Goal: Information Seeking & Learning: Learn about a topic

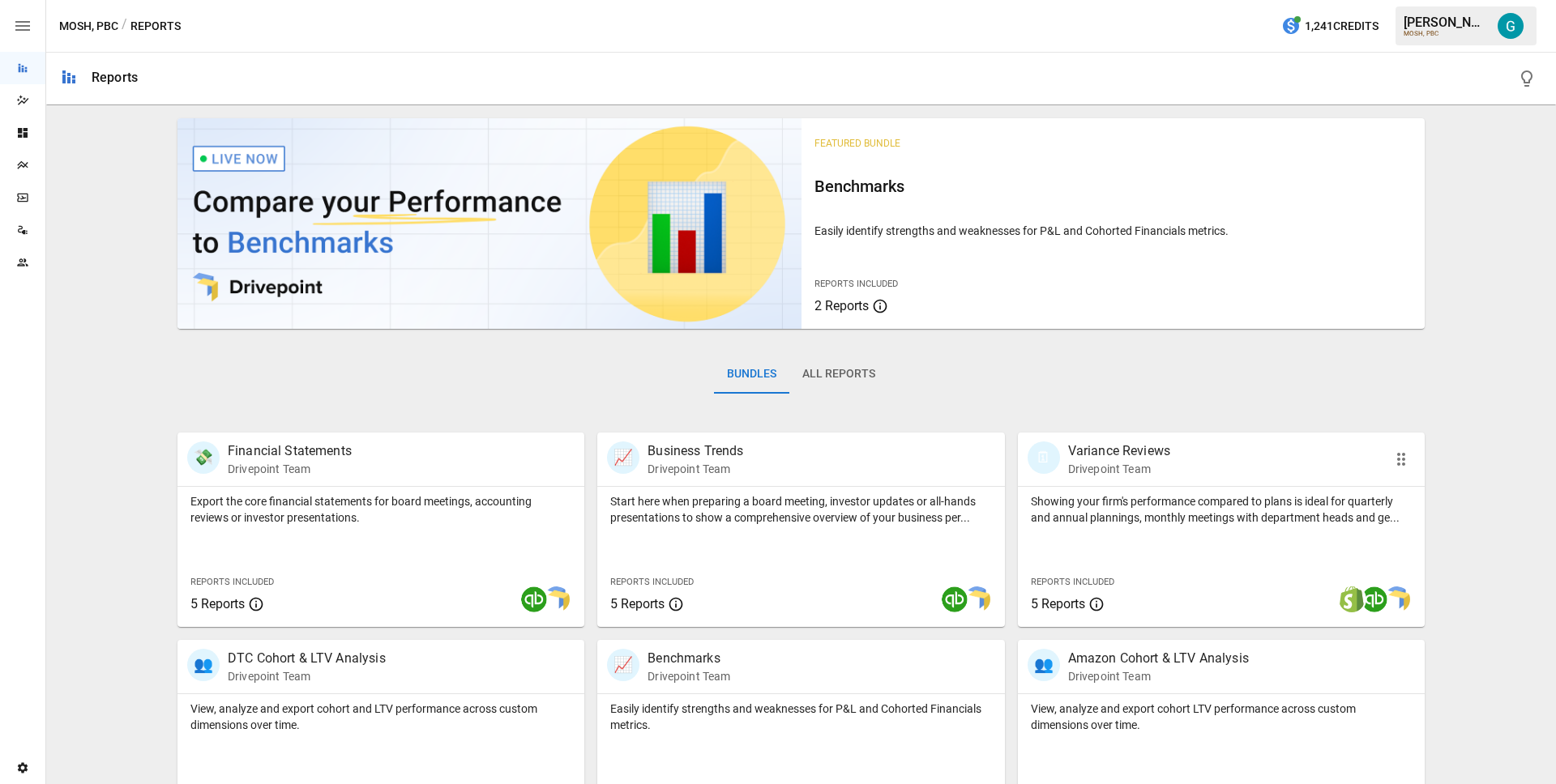
click at [1132, 500] on p "Showing your firm's performance compared to plans is ideal for quarterly and an…" at bounding box center [1221, 509] width 380 height 32
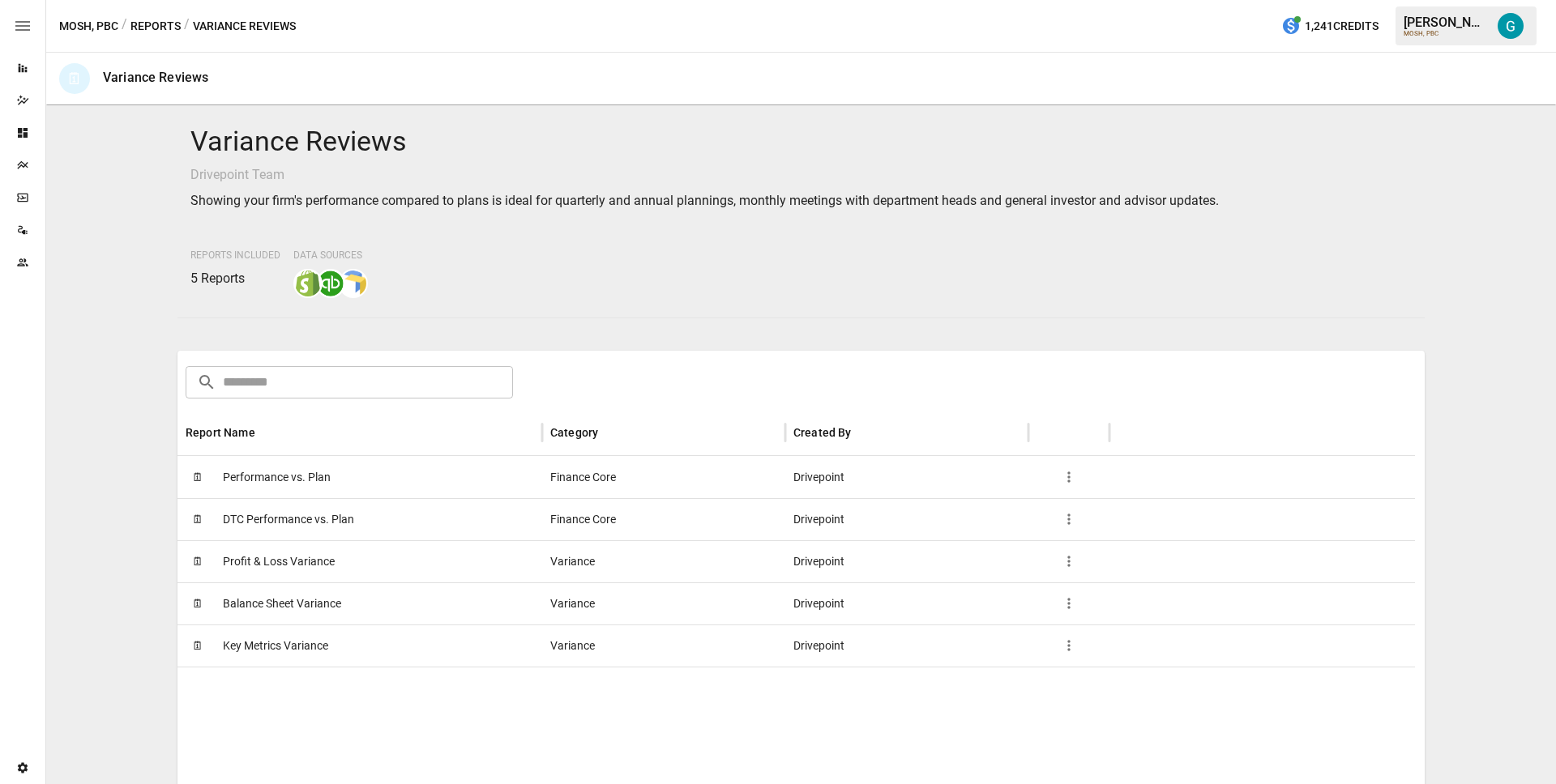
click at [287, 483] on span "Performance vs. Plan" at bounding box center [276, 477] width 108 height 41
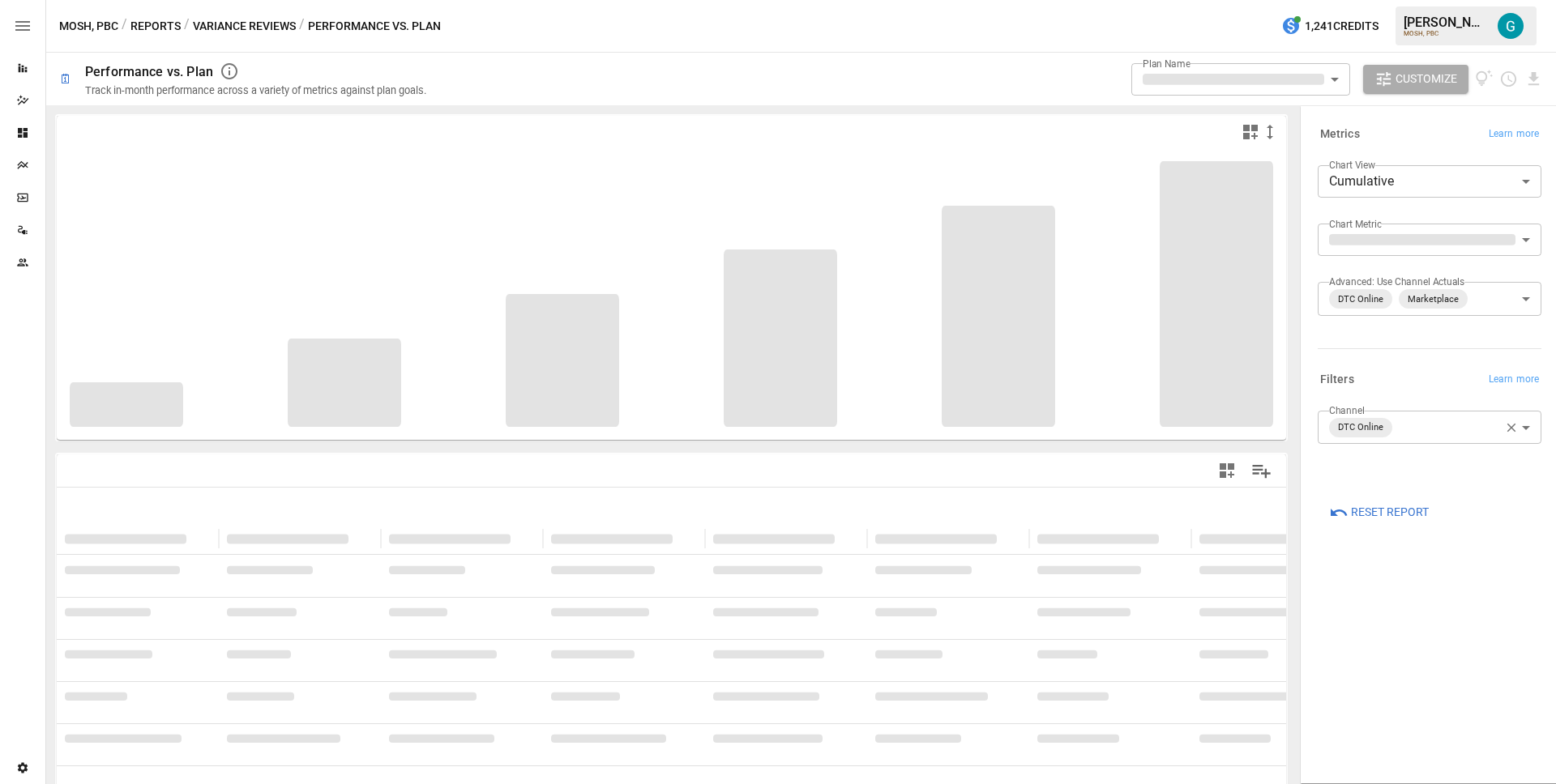
click at [217, 20] on button "Variance Reviews" at bounding box center [244, 26] width 103 height 21
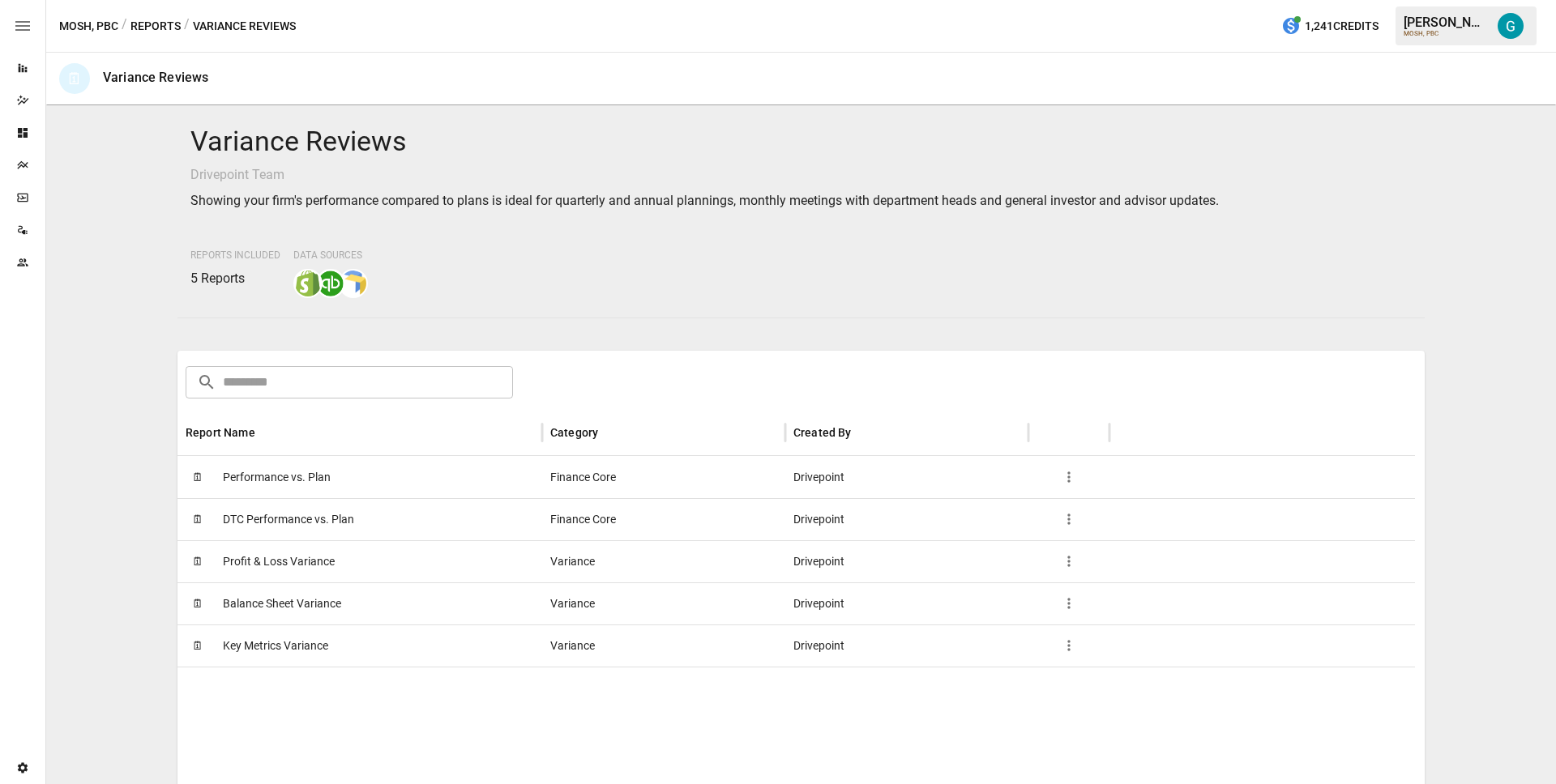
click at [269, 564] on span "Profit & Loss Variance" at bounding box center [278, 562] width 112 height 41
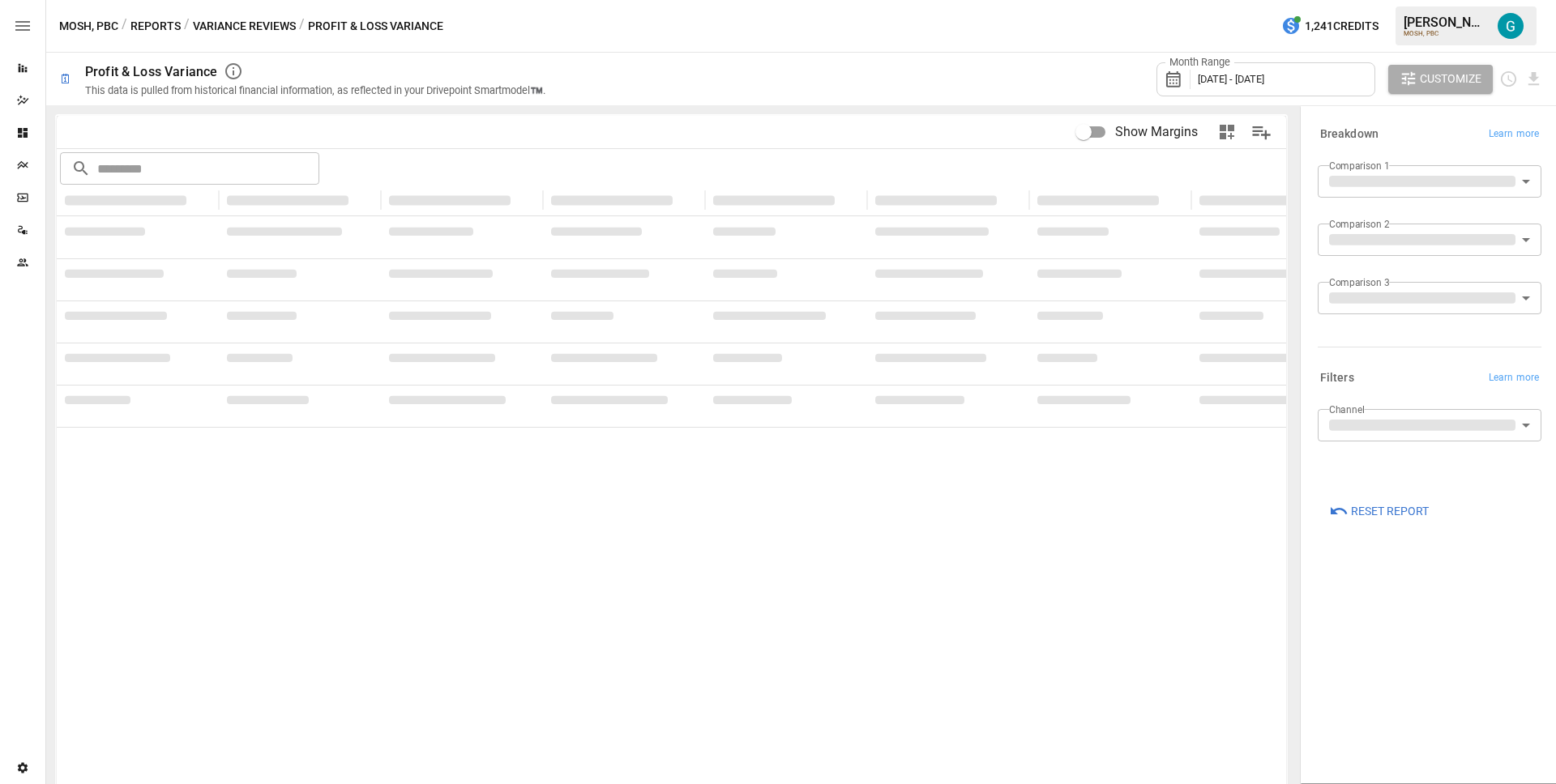
click at [1441, 137] on div "Breakdown Learn more" at bounding box center [1430, 134] width 224 height 23
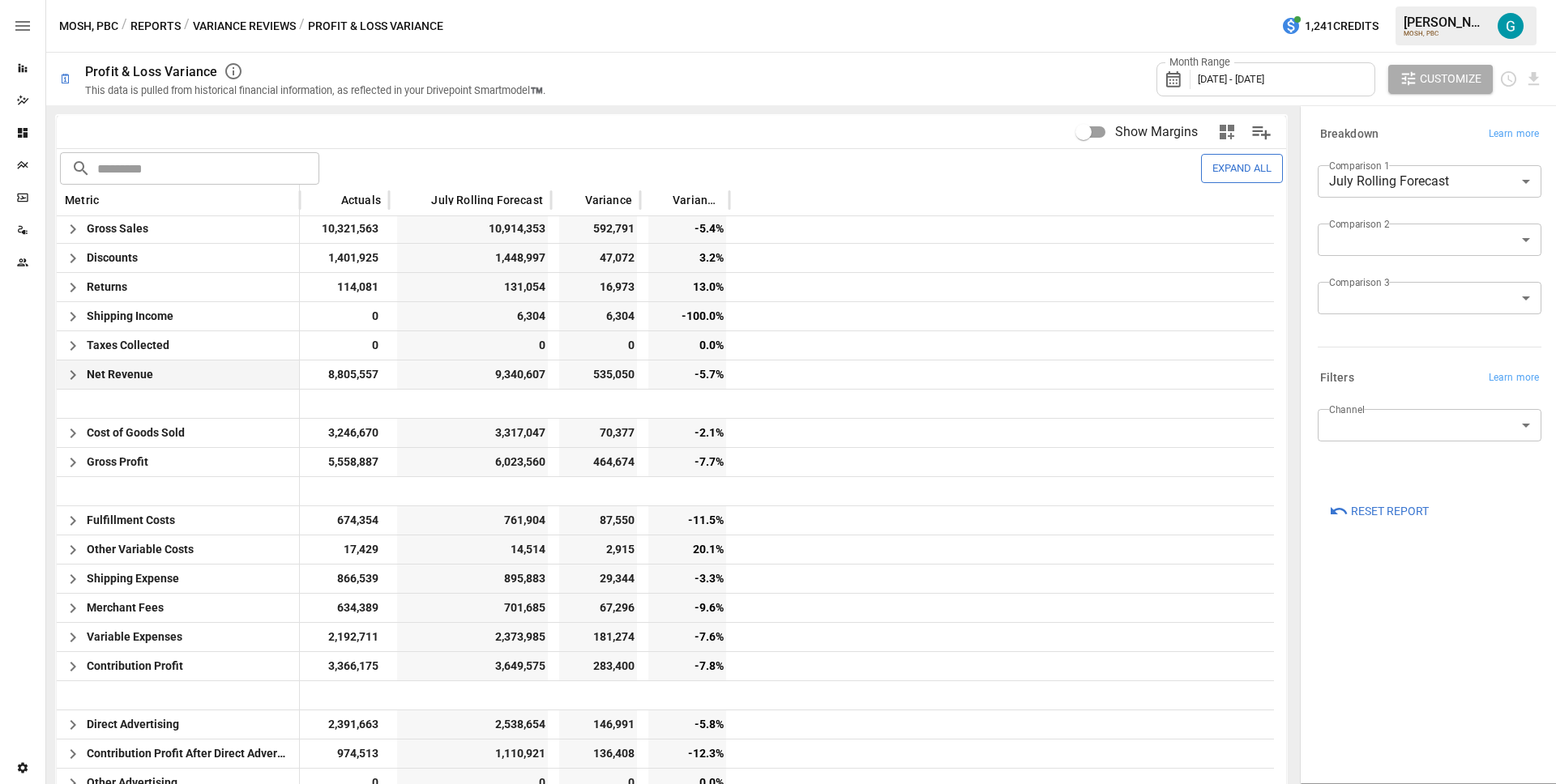
scroll to position [3, 0]
click at [75, 235] on icon "button" at bounding box center [73, 228] width 20 height 20
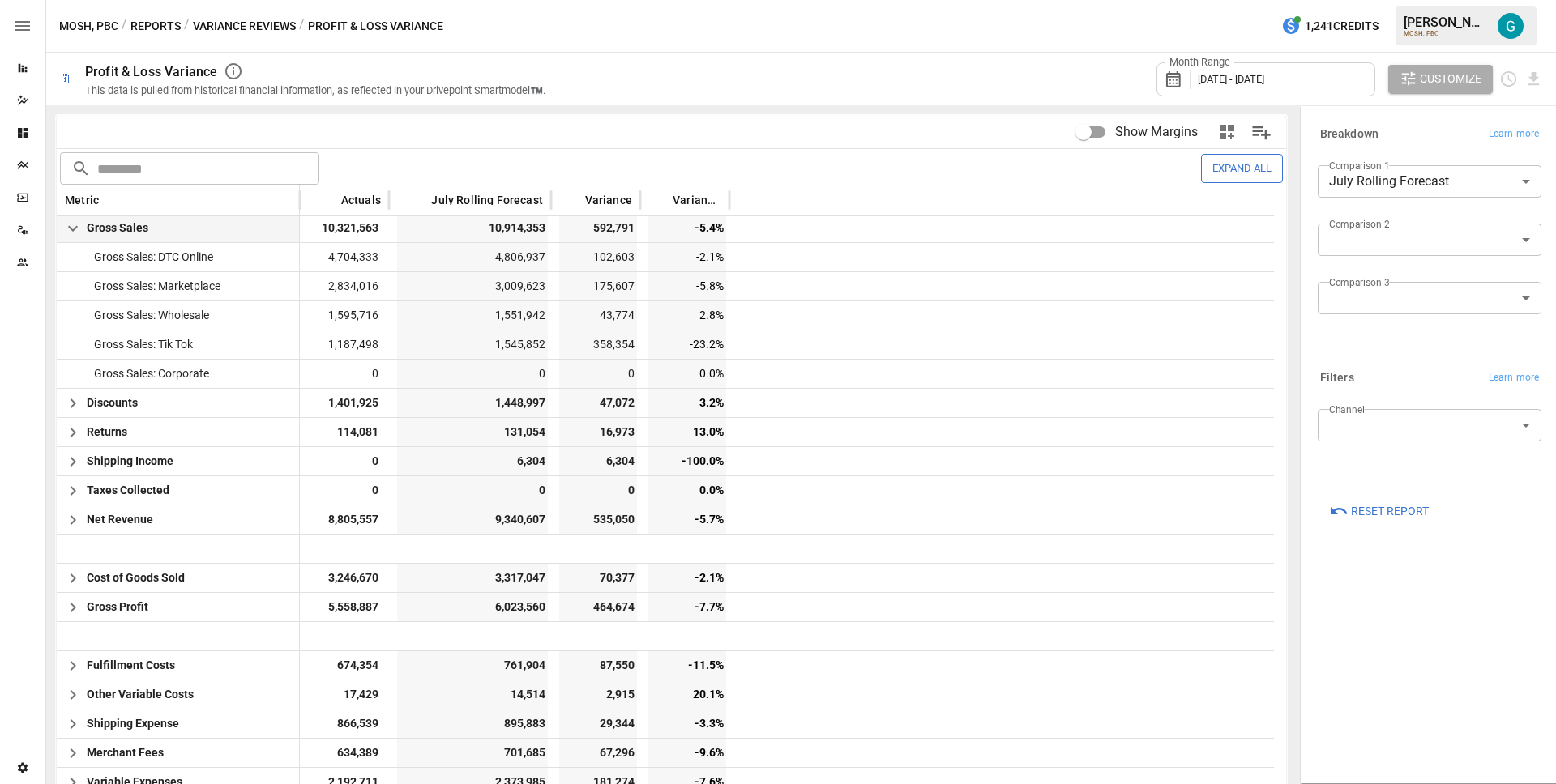
click at [75, 235] on icon "button" at bounding box center [73, 228] width 20 height 20
